Goal: Task Accomplishment & Management: Manage account settings

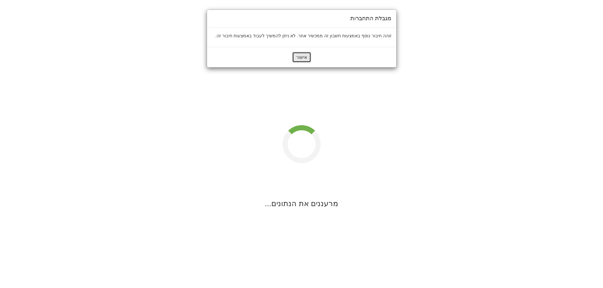
click at [302, 57] on button "אישור" at bounding box center [301, 57] width 19 height 11
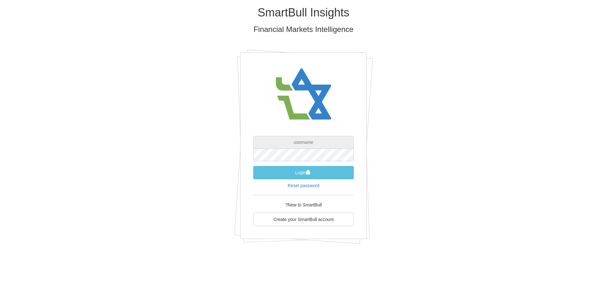
click at [309, 146] on input "text" at bounding box center [303, 142] width 101 height 13
type input "[EMAIL_ADDRESS][DOMAIN_NAME]"
click at [385, 153] on div "SmartBull Insights Financial Markets Intelligence [EMAIL_ADDRESS][DOMAIN_NAME] …" at bounding box center [304, 127] width 370 height 255
click at [253, 166] on button "Login" at bounding box center [303, 172] width 101 height 13
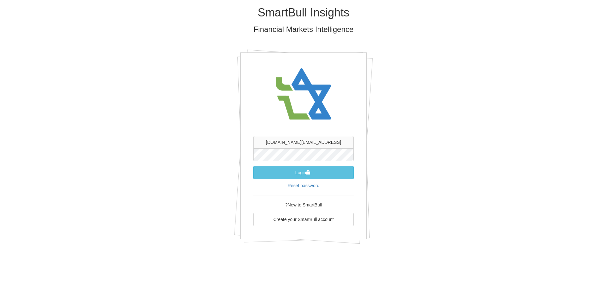
click at [454, 181] on div "SmartBull Insights Financial Markets Intelligence [EMAIL_ADDRESS][DOMAIN_NAME] …" at bounding box center [304, 127] width 370 height 255
click at [306, 184] on link "Reset password" at bounding box center [304, 185] width 32 height 5
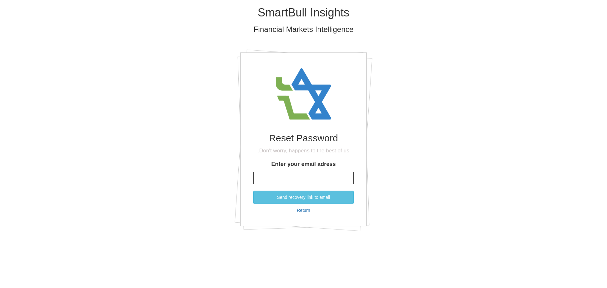
click at [306, 184] on input "Enter your email adress" at bounding box center [303, 178] width 101 height 13
type input "[EMAIL_ADDRESS][DOMAIN_NAME]"
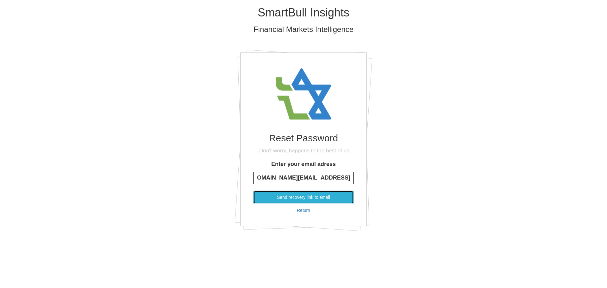
click at [307, 199] on button "Send recovery link to email" at bounding box center [303, 197] width 101 height 13
